Goal: Task Accomplishment & Management: Manage account settings

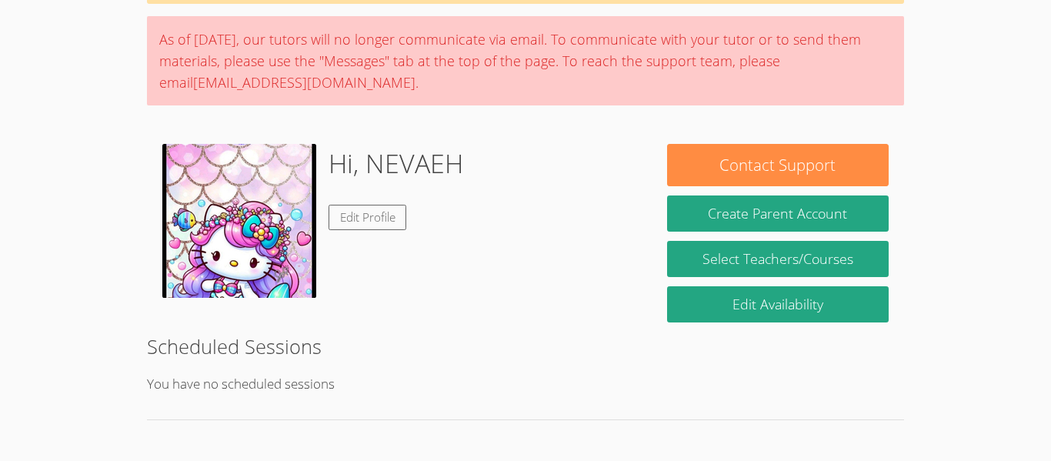
scroll to position [109, 0]
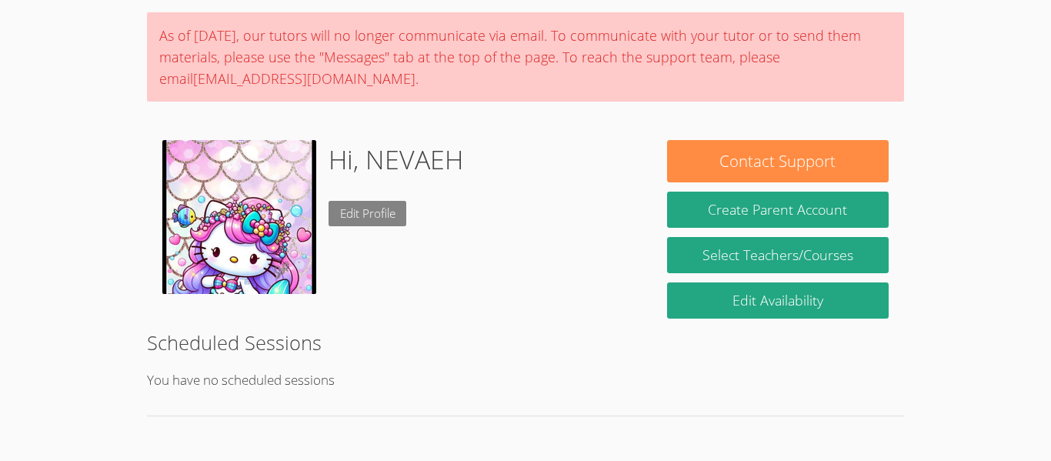
click at [377, 221] on link "Edit Profile" at bounding box center [367, 213] width 78 height 25
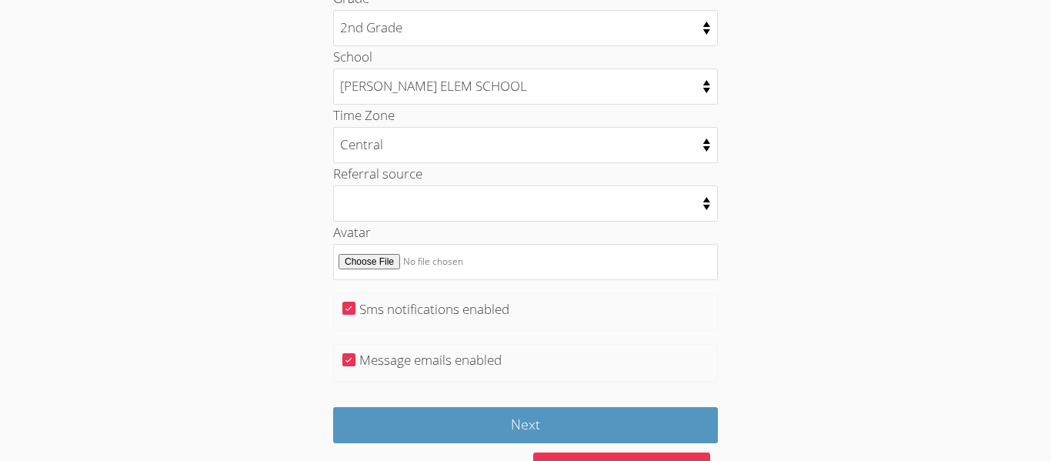
scroll to position [838, 0]
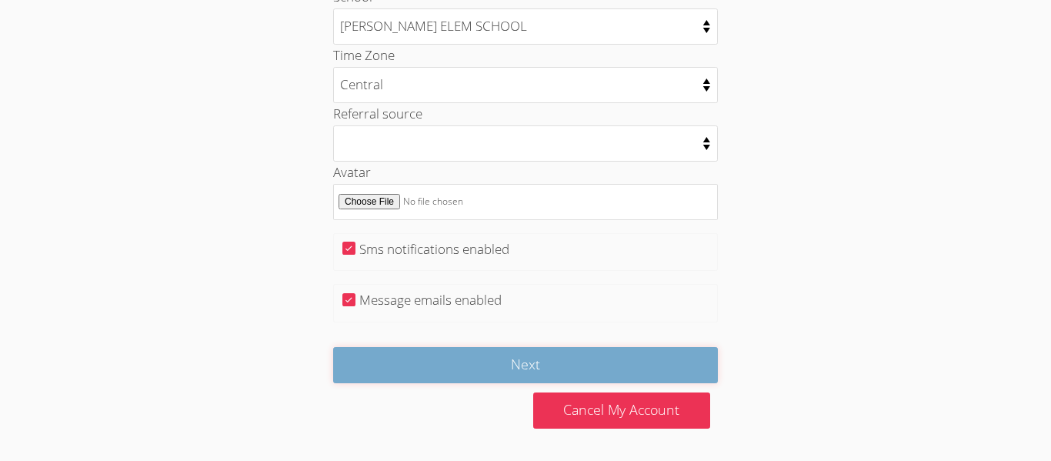
click at [435, 368] on input "Next" at bounding box center [525, 365] width 385 height 36
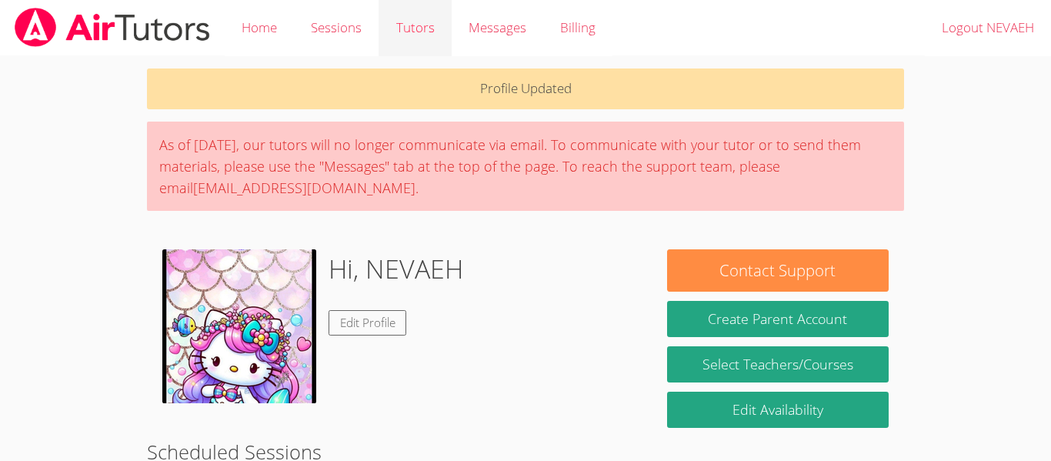
click at [409, 38] on link "Tutors" at bounding box center [414, 28] width 72 height 56
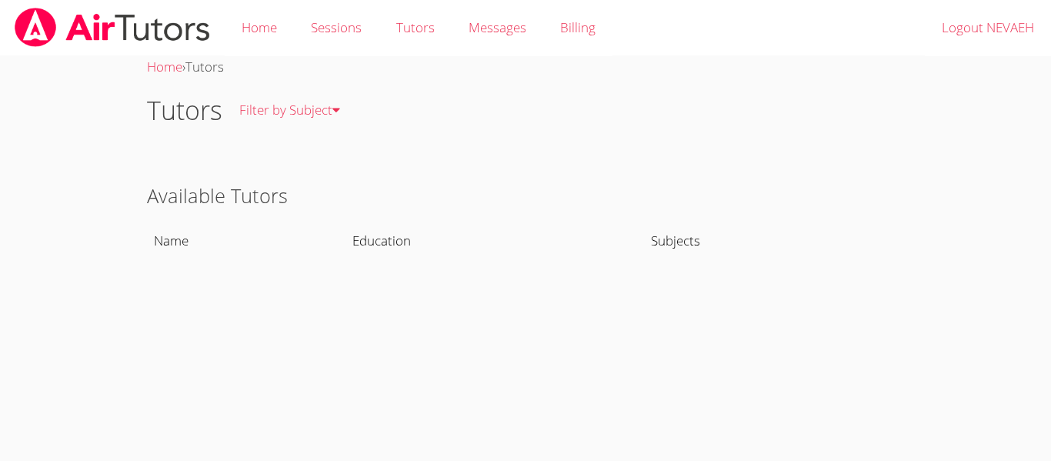
click at [205, 241] on th "Name" at bounding box center [246, 240] width 198 height 35
click at [181, 244] on th "Name" at bounding box center [246, 240] width 198 height 35
click at [155, 235] on th "Name" at bounding box center [246, 240] width 198 height 35
click at [272, 87] on link "Filter by Subject" at bounding box center [289, 110] width 135 height 56
click at [261, 114] on link "Filter by Subject" at bounding box center [289, 110] width 135 height 56
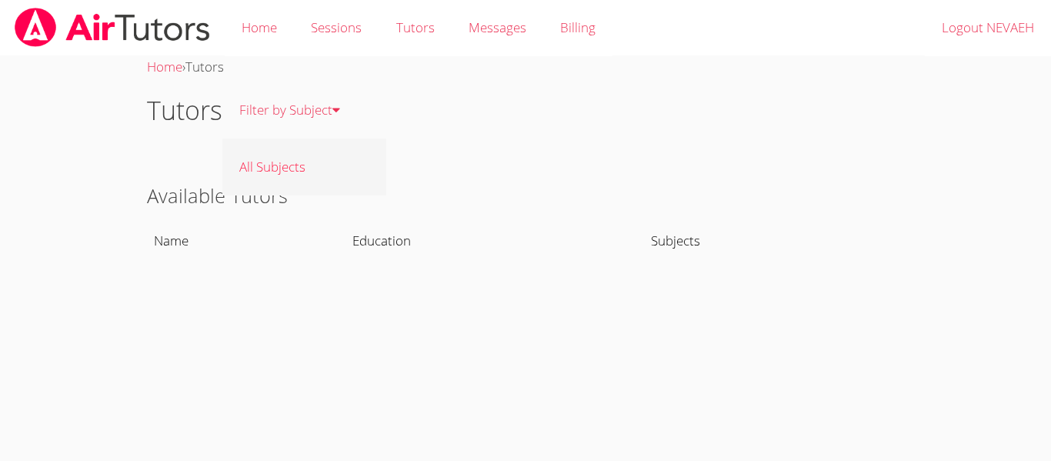
click at [283, 164] on link "All Subjects" at bounding box center [304, 166] width 164 height 56
click at [428, 23] on link "Tutors" at bounding box center [414, 28] width 72 height 56
click at [505, 31] on span "Messages" at bounding box center [497, 27] width 58 height 18
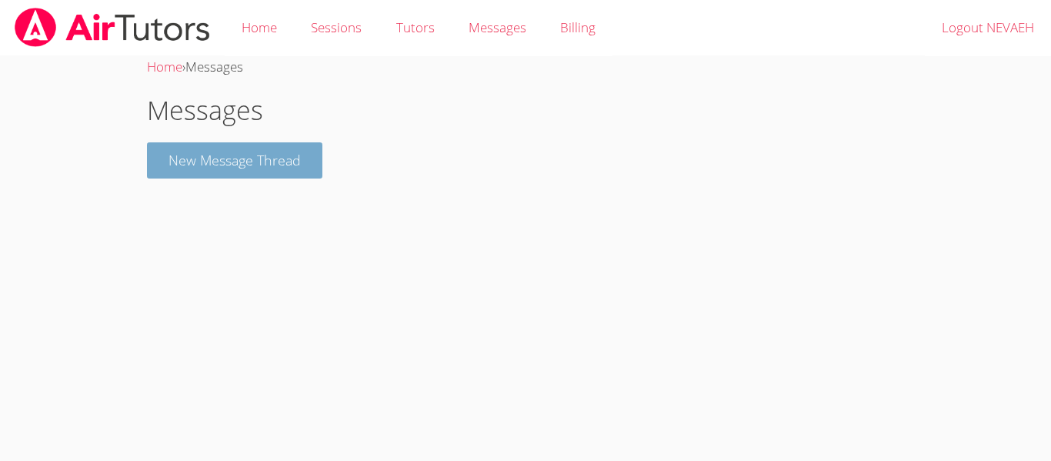
click at [247, 167] on button "New Message Thread" at bounding box center [234, 160] width 175 height 36
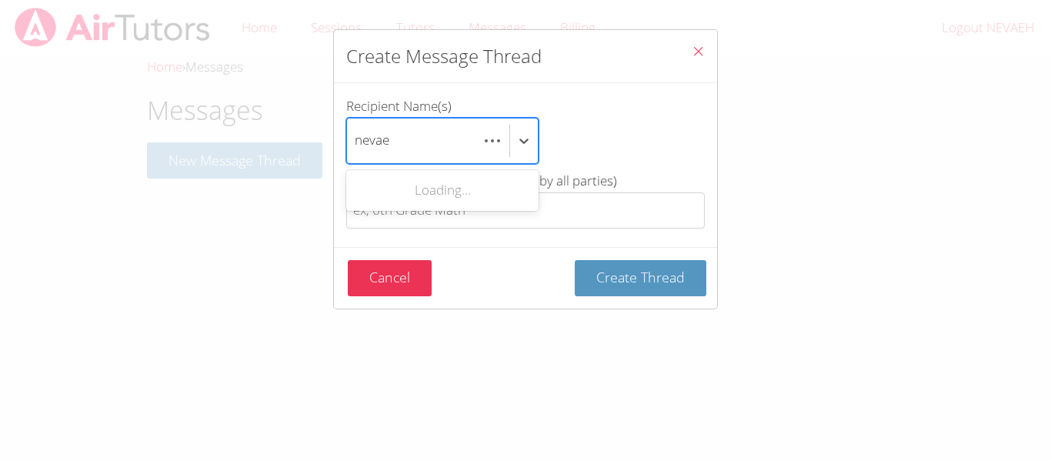
type input "nevaeh"
click at [464, 183] on div "No options" at bounding box center [442, 190] width 192 height 35
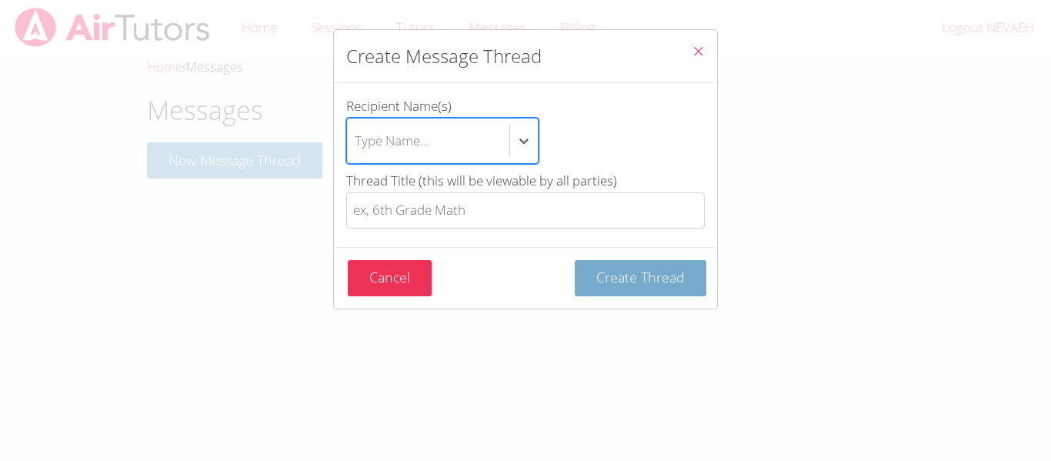
click at [650, 279] on span "Create Thread" at bounding box center [640, 277] width 88 height 18
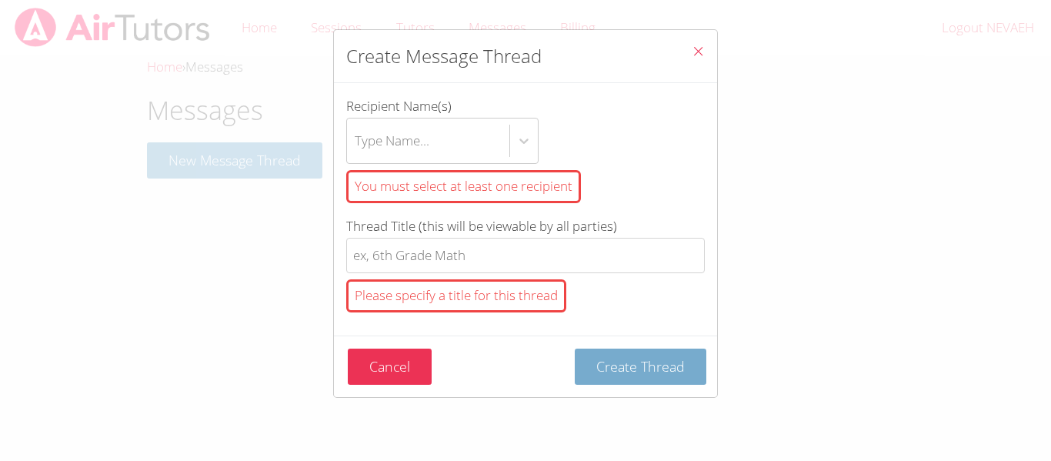
click at [644, 383] on button "Create Thread" at bounding box center [640, 366] width 132 height 36
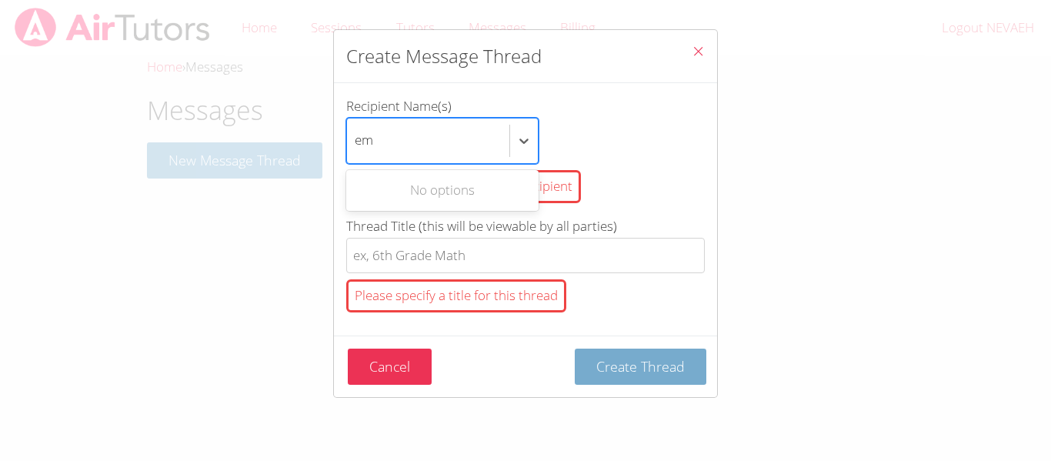
type input "e"
type input "b"
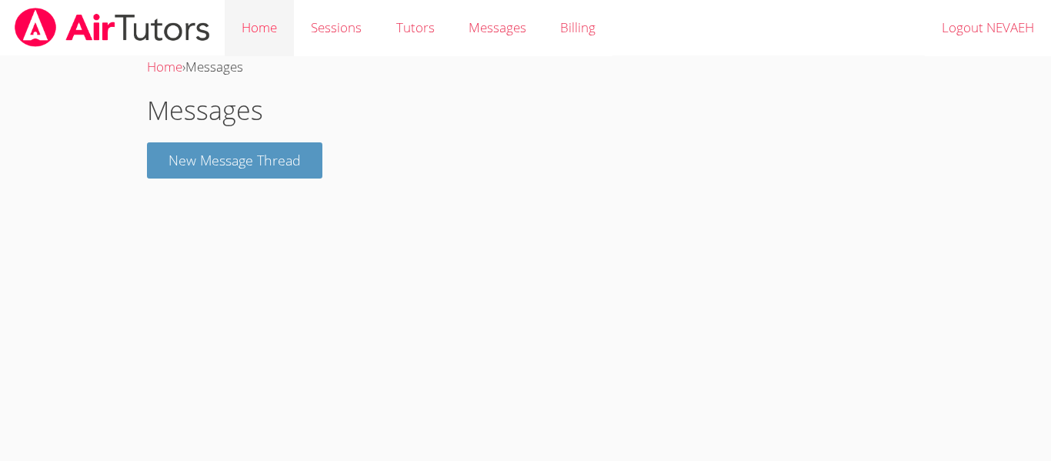
click at [270, 27] on link "Home" at bounding box center [259, 28] width 69 height 56
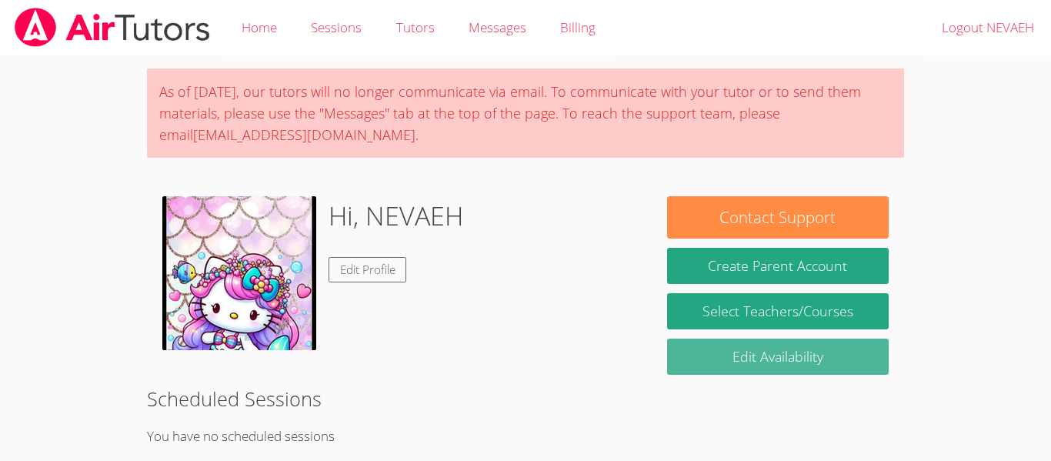
click at [828, 366] on link "Edit Availability" at bounding box center [777, 356] width 221 height 36
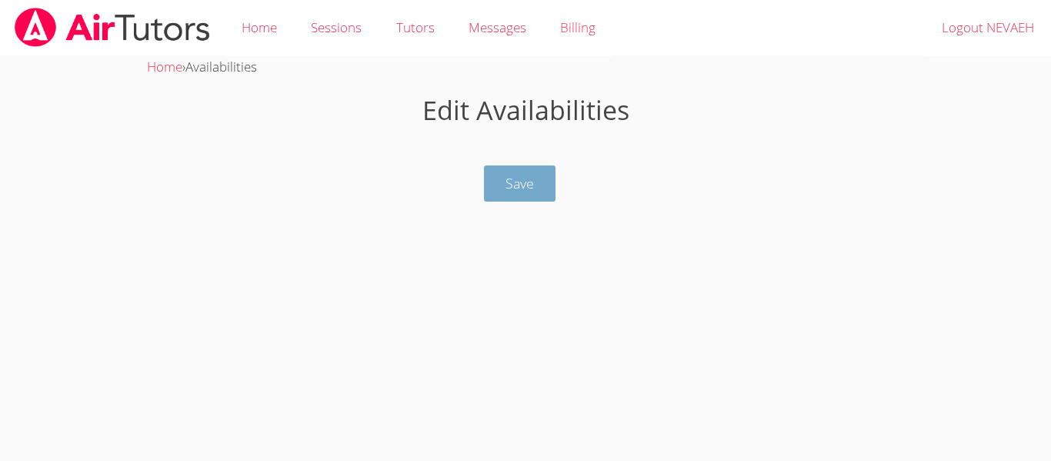
click at [525, 199] on button "Save" at bounding box center [520, 183] width 72 height 36
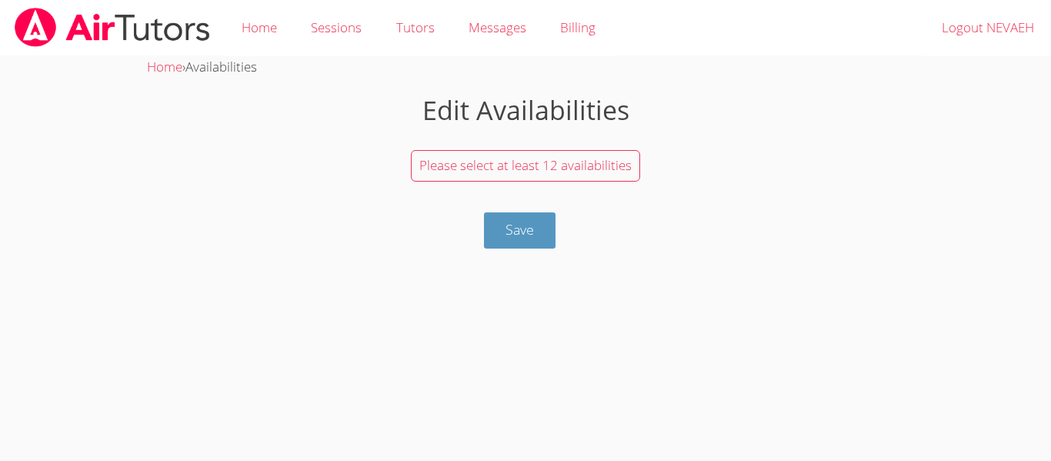
click at [211, 82] on div "Home › Availabilities Edit Availabilities Please select at least 12 availabilit…" at bounding box center [526, 152] width 788 height 192
click at [178, 72] on link "Home" at bounding box center [164, 67] width 35 height 18
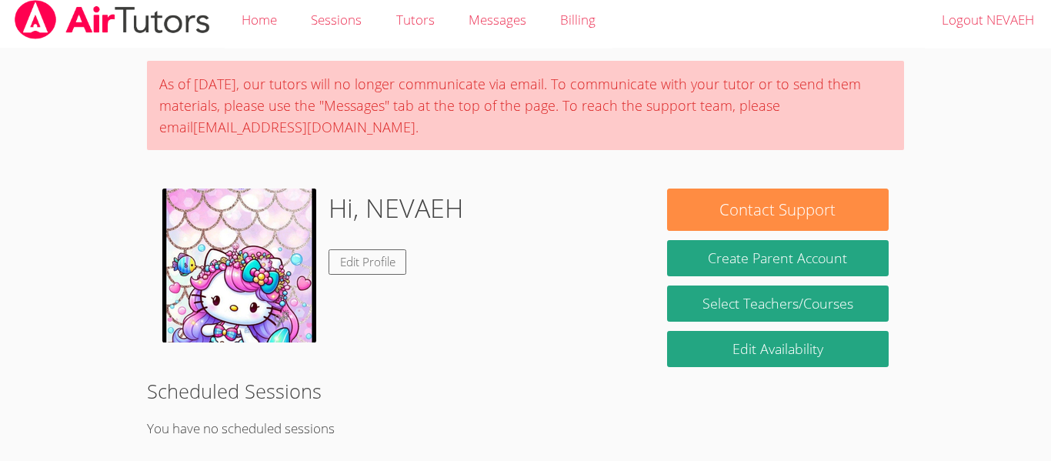
scroll to position [9, 0]
